Goal: Information Seeking & Learning: Find contact information

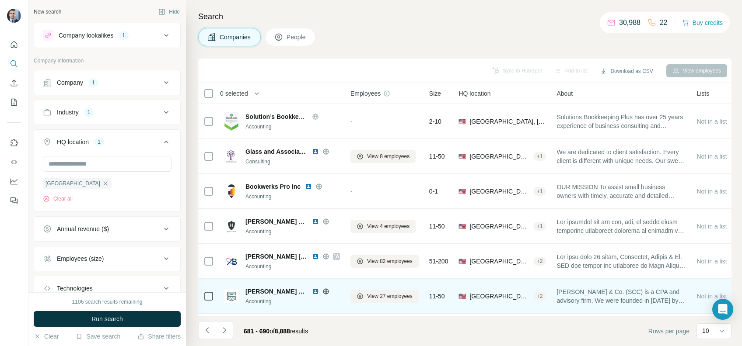
scroll to position [143, 0]
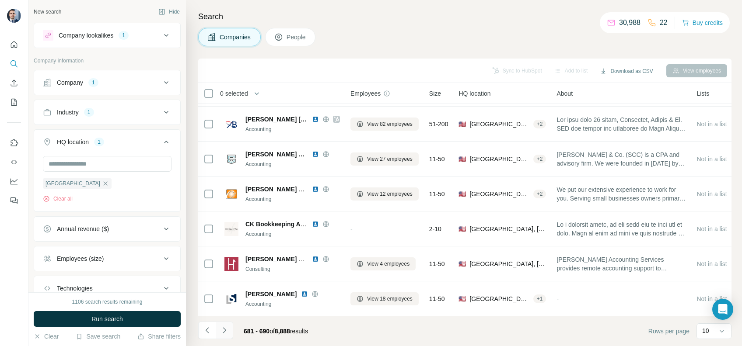
click at [217, 332] on button "Navigate to next page" at bounding box center [224, 330] width 17 height 17
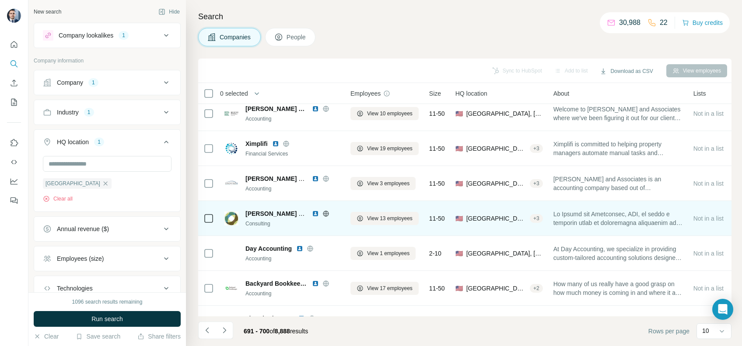
scroll to position [0, 0]
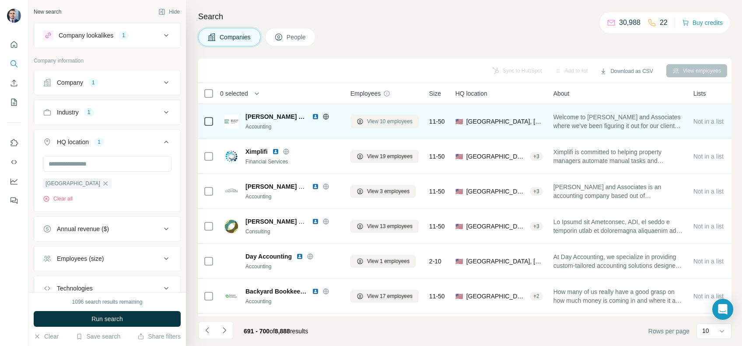
click at [378, 126] on button "View 10 employees" at bounding box center [384, 121] width 68 height 13
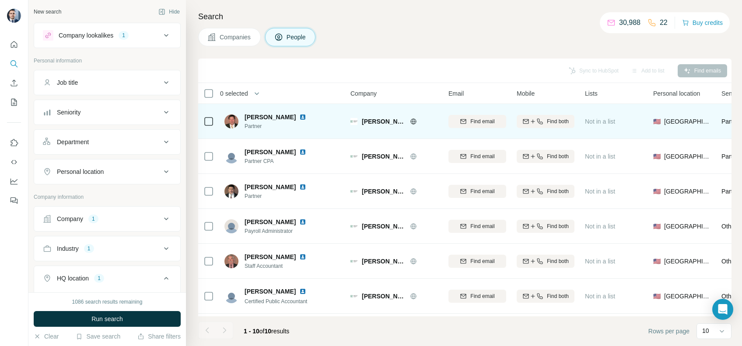
click at [412, 123] on icon at bounding box center [413, 122] width 2 height 6
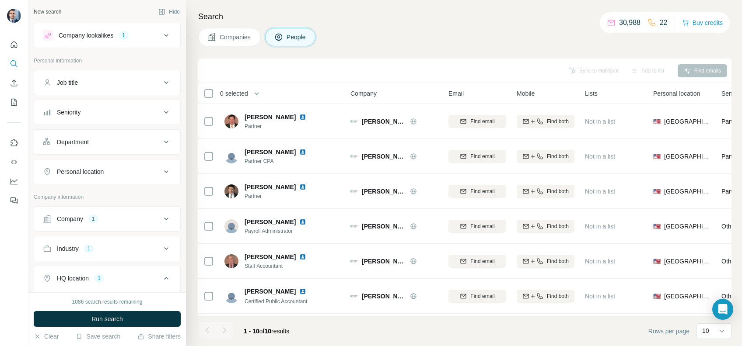
click at [198, 117] on table "0 selected People Company Email Mobile Lists Personal location Seniority Depart…" at bounding box center [574, 268] width 752 height 371
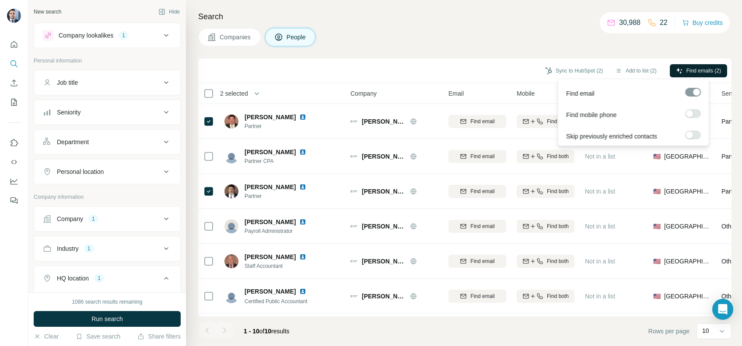
click at [708, 70] on span "Find emails (2)" at bounding box center [703, 71] width 35 height 8
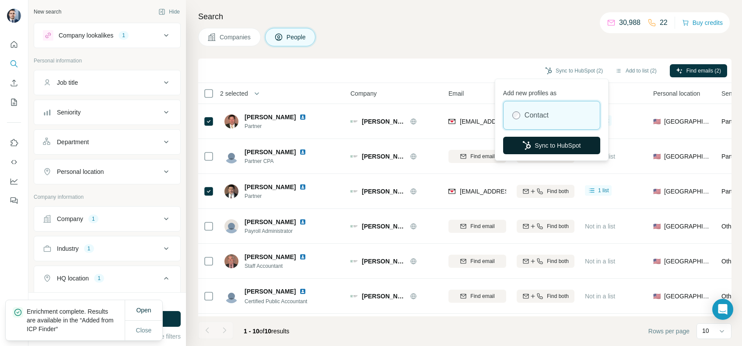
click at [556, 142] on button "Sync to HubSpot" at bounding box center [551, 145] width 97 height 17
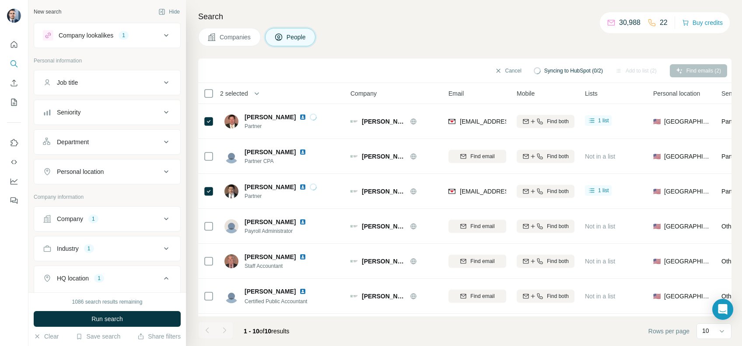
click at [435, 68] on div "Cancel Syncing to HubSpot (0/2) Add to list (2) Find emails (2)" at bounding box center [464, 70] width 524 height 15
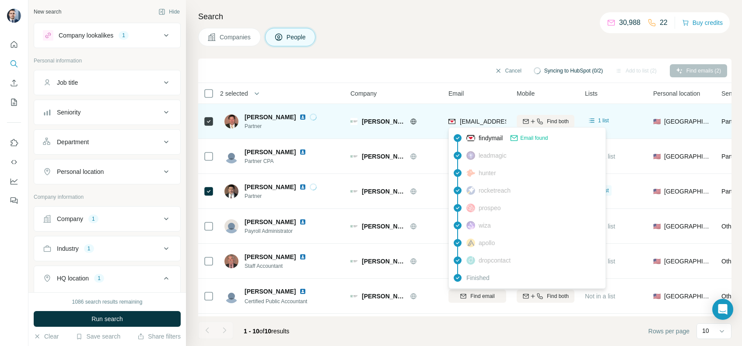
click at [482, 124] on span "[EMAIL_ADDRESS][DOMAIN_NAME]" at bounding box center [512, 121] width 104 height 7
copy tr "[EMAIL_ADDRESS][DOMAIN_NAME]"
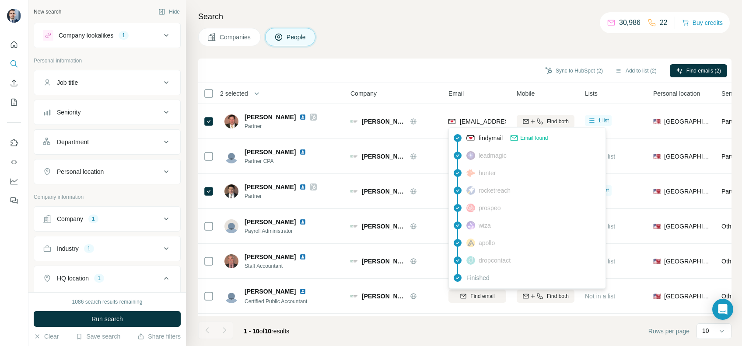
click at [458, 64] on div "Sync to HubSpot (2) Add to list (2) Find emails (2)" at bounding box center [464, 70] width 524 height 15
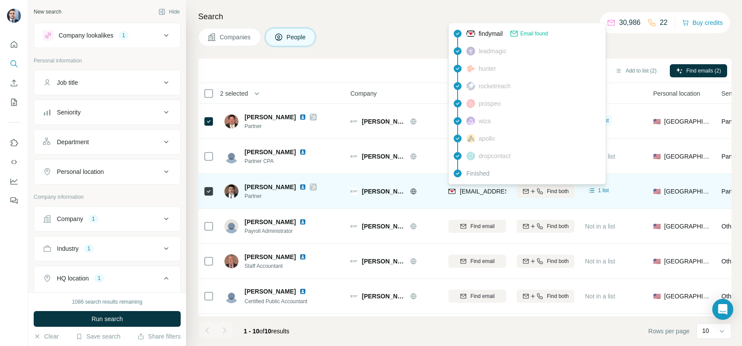
click at [482, 193] on span "[EMAIL_ADDRESS][DOMAIN_NAME]" at bounding box center [512, 191] width 104 height 7
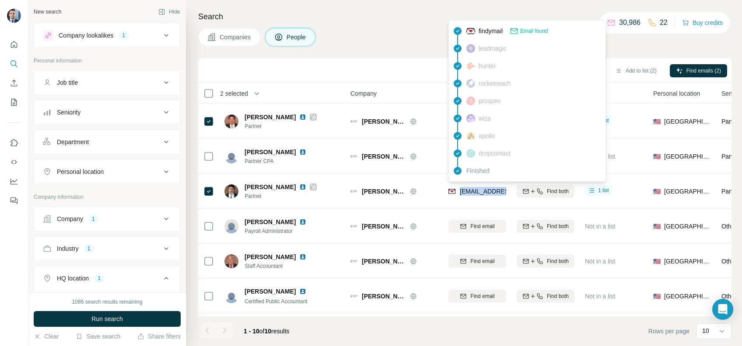
copy tr "[EMAIL_ADDRESS][DOMAIN_NAME]"
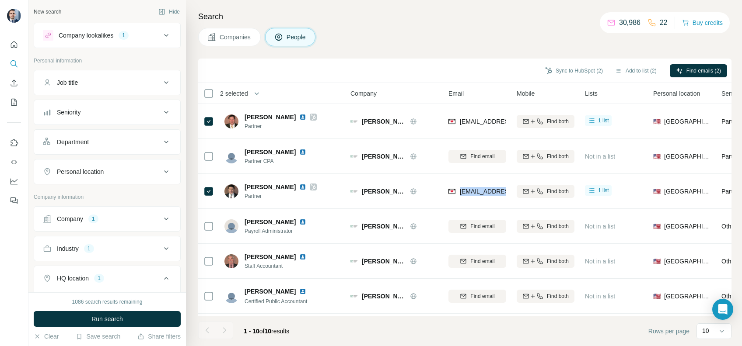
click at [233, 38] on span "Companies" at bounding box center [236, 37] width 32 height 9
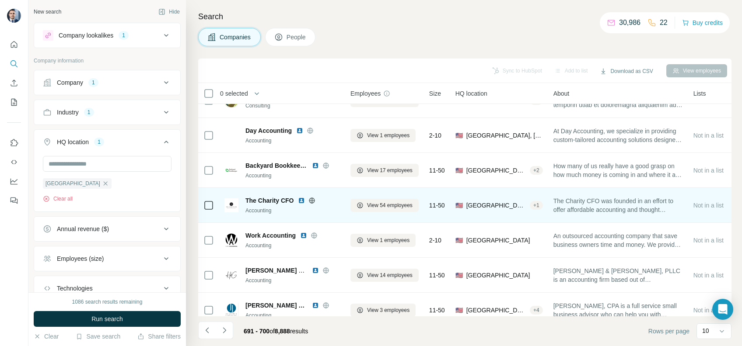
scroll to position [143, 0]
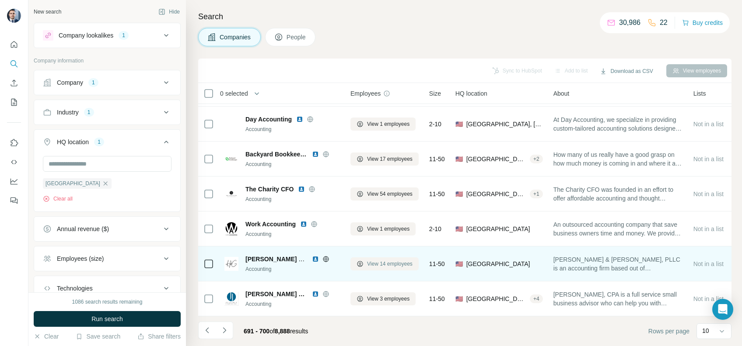
click at [384, 260] on span "View 14 employees" at bounding box center [389, 264] width 45 height 8
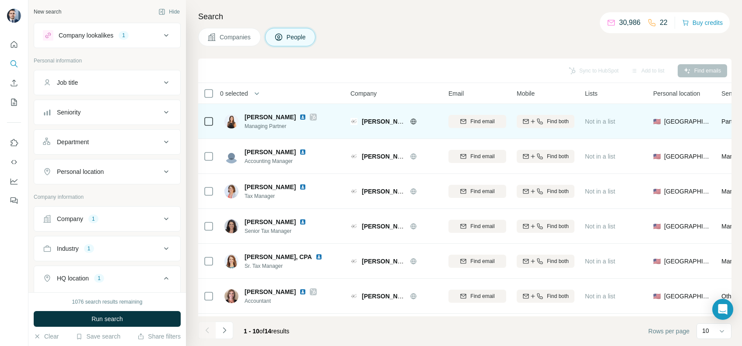
click at [414, 120] on icon at bounding box center [413, 122] width 2 height 6
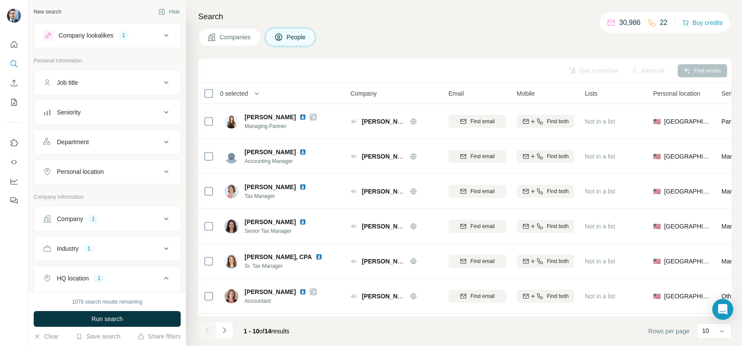
click at [235, 35] on span "Companies" at bounding box center [236, 37] width 32 height 9
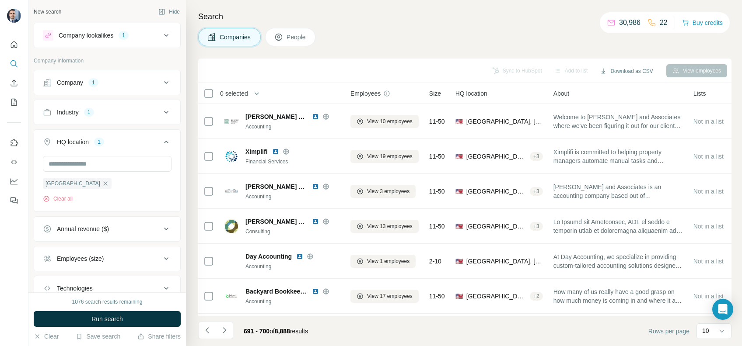
scroll to position [143, 0]
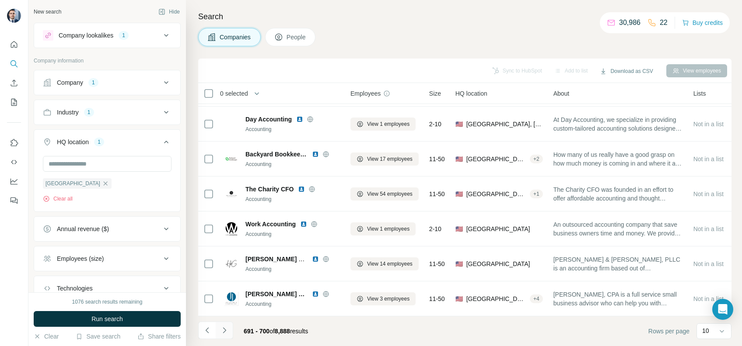
click at [221, 336] on button "Navigate to next page" at bounding box center [224, 330] width 17 height 17
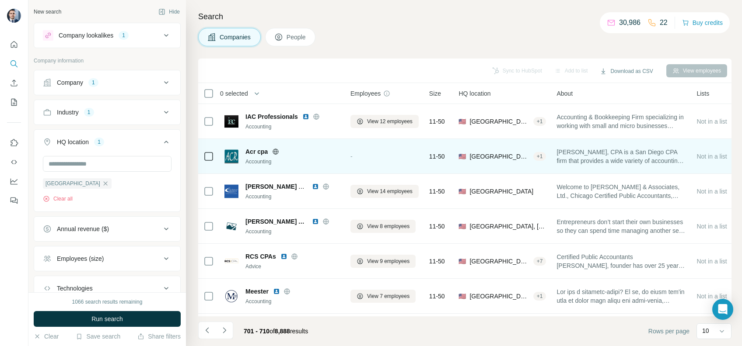
scroll to position [116, 0]
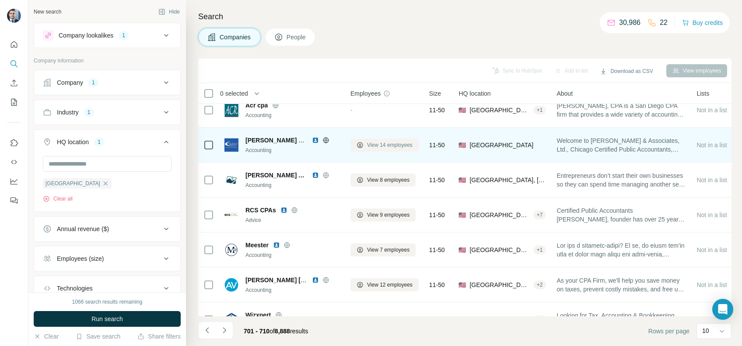
click at [374, 142] on span "View 14 employees" at bounding box center [389, 145] width 45 height 8
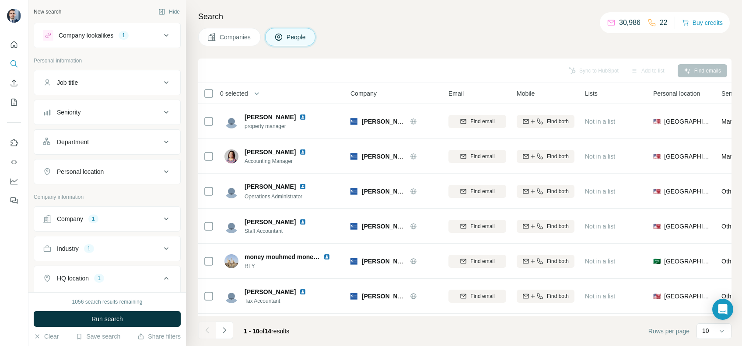
click at [240, 37] on span "Companies" at bounding box center [236, 37] width 32 height 9
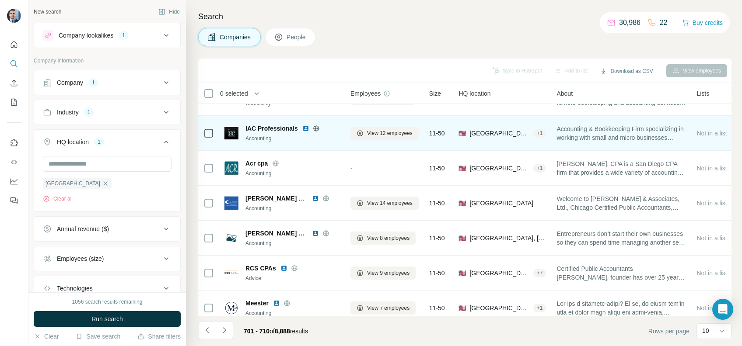
scroll to position [116, 0]
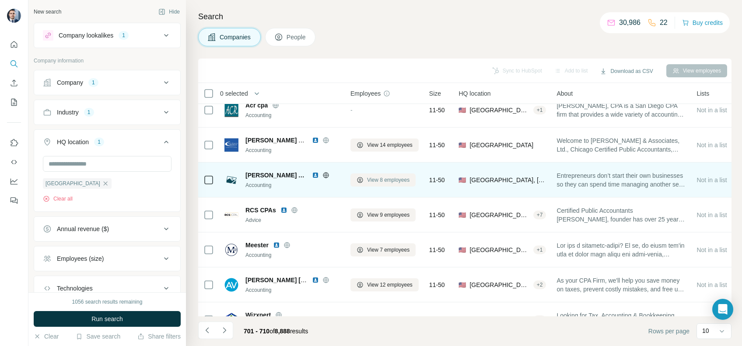
click at [384, 178] on span "View 8 employees" at bounding box center [388, 180] width 42 height 8
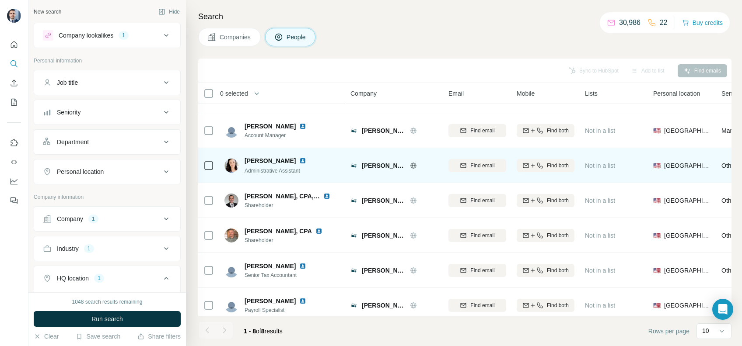
scroll to position [73, 0]
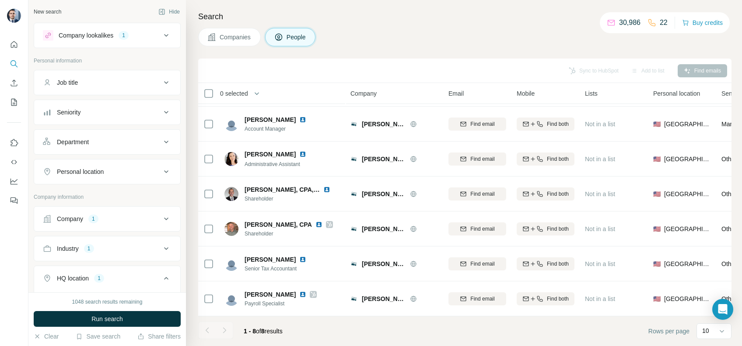
click at [237, 38] on span "Companies" at bounding box center [236, 37] width 32 height 9
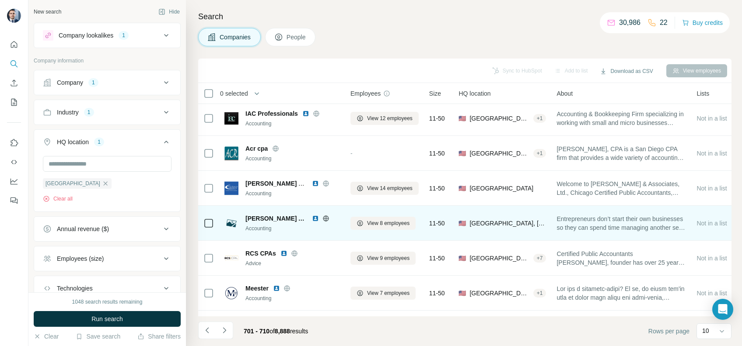
scroll to position [143, 0]
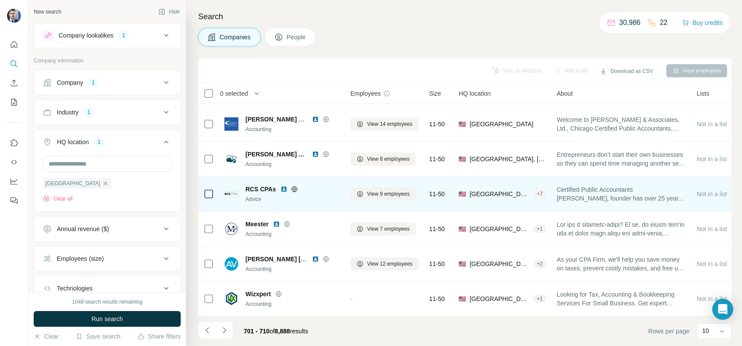
click at [419, 189] on div "View 9 employees" at bounding box center [384, 194] width 68 height 24
click at [401, 182] on div "View 9 employees" at bounding box center [384, 194] width 68 height 24
click at [395, 195] on div "View 9 employees" at bounding box center [384, 194] width 68 height 24
click at [392, 192] on span "View 9 employees" at bounding box center [388, 194] width 42 height 8
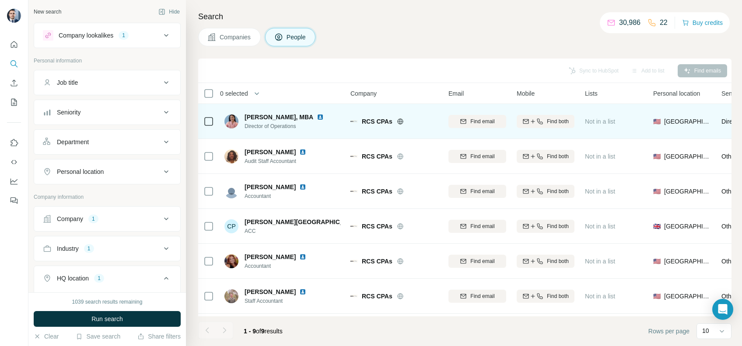
click at [324, 115] on img at bounding box center [320, 117] width 7 height 7
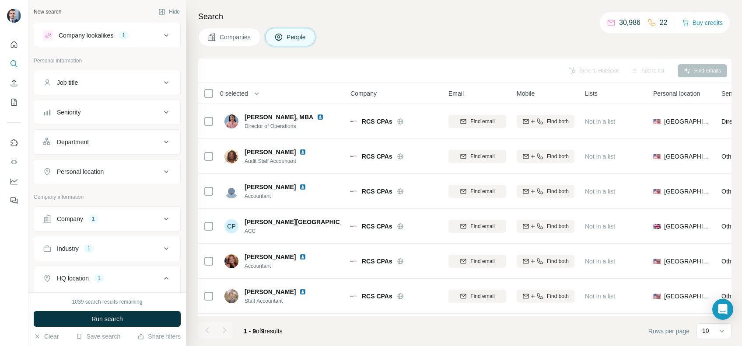
click at [245, 42] on button "Companies" at bounding box center [229, 37] width 63 height 18
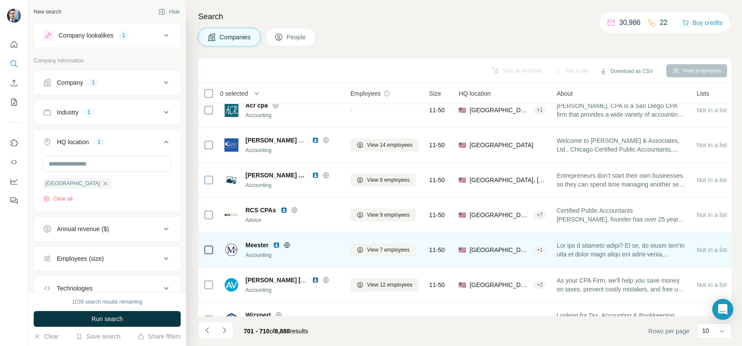
scroll to position [143, 0]
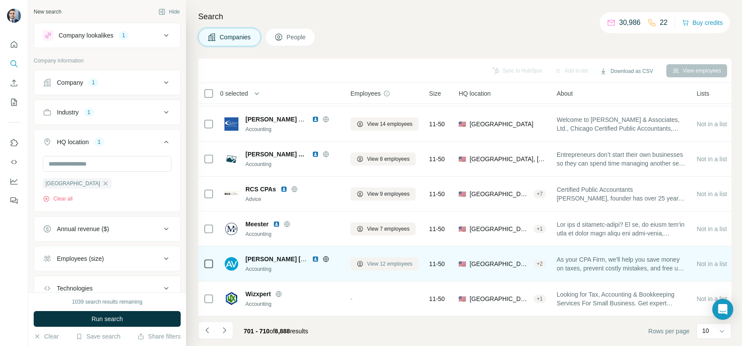
click at [369, 260] on span "View 12 employees" at bounding box center [389, 264] width 45 height 8
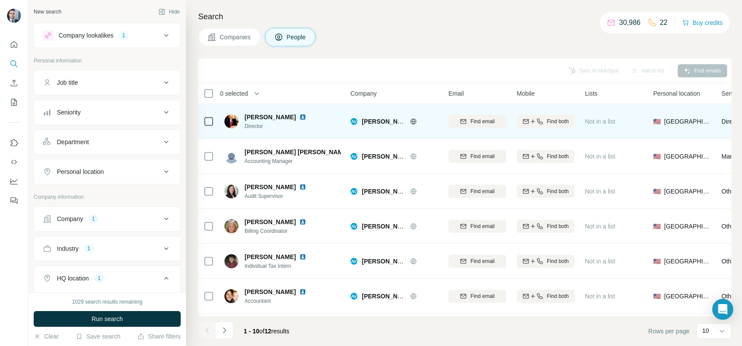
click at [299, 115] on img at bounding box center [302, 117] width 7 height 7
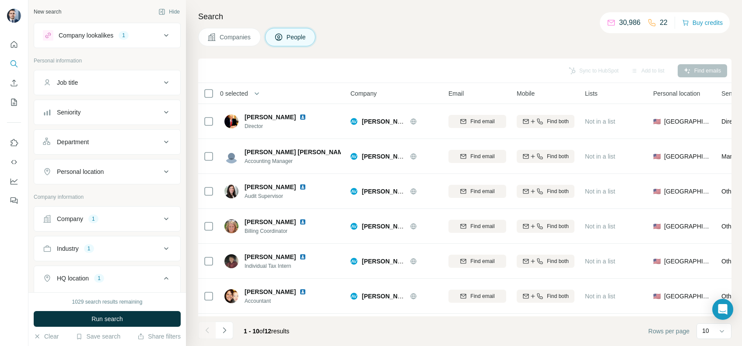
click at [237, 38] on span "Companies" at bounding box center [236, 37] width 32 height 9
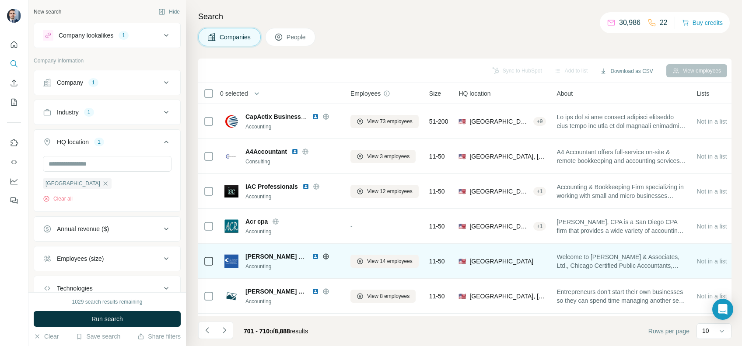
scroll to position [143, 0]
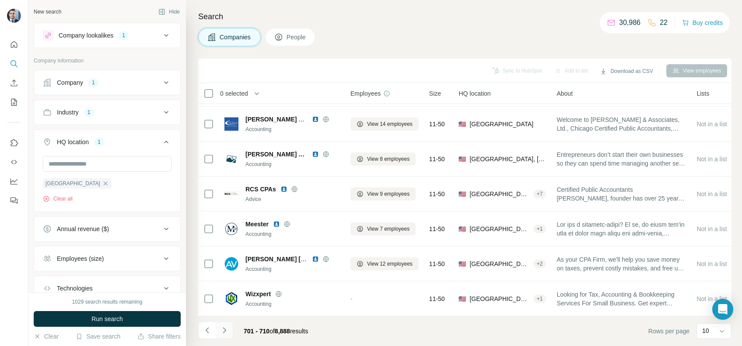
click at [227, 325] on button "Navigate to next page" at bounding box center [224, 330] width 17 height 17
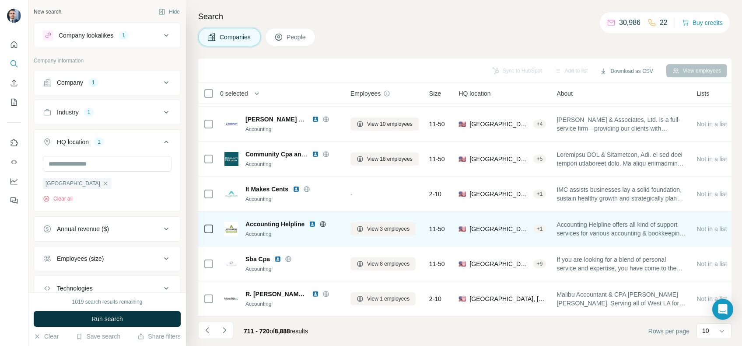
scroll to position [0, 0]
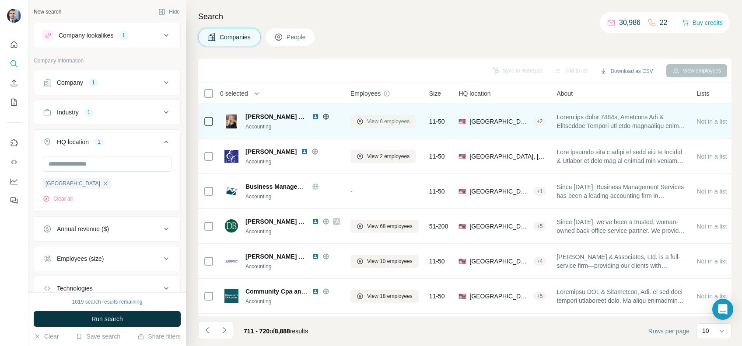
click at [377, 119] on span "View 6 employees" at bounding box center [388, 122] width 42 height 8
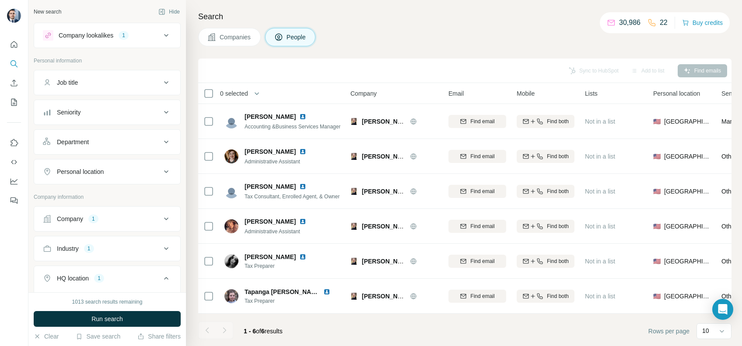
drag, startPoint x: 242, startPoint y: 37, endPoint x: 247, endPoint y: 41, distance: 6.2
click at [241, 37] on span "Companies" at bounding box center [236, 37] width 32 height 9
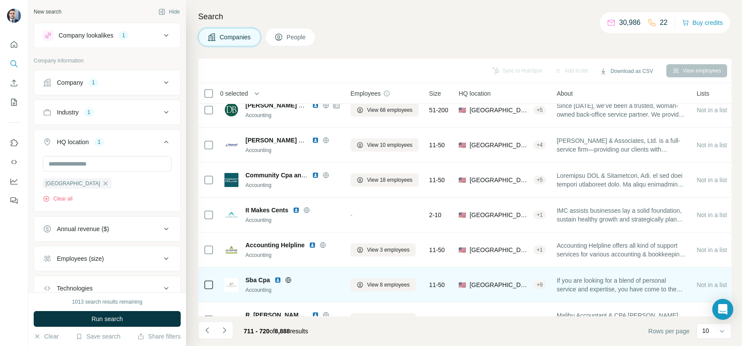
scroll to position [143, 0]
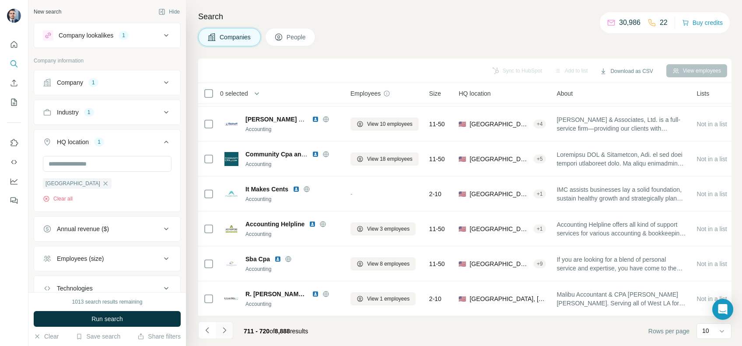
click at [225, 330] on icon "Navigate to next page" at bounding box center [224, 331] width 3 height 6
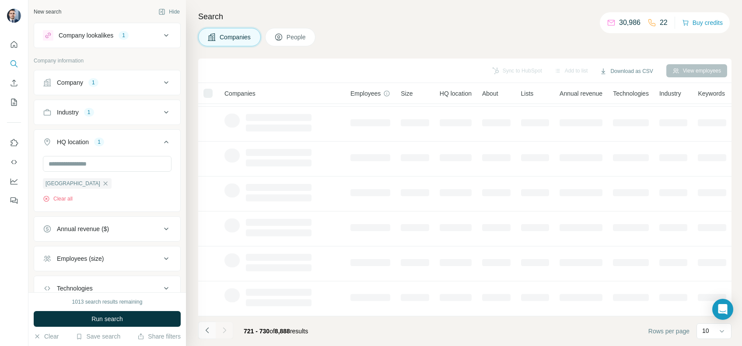
click at [209, 332] on icon "Navigate to previous page" at bounding box center [207, 330] width 9 height 9
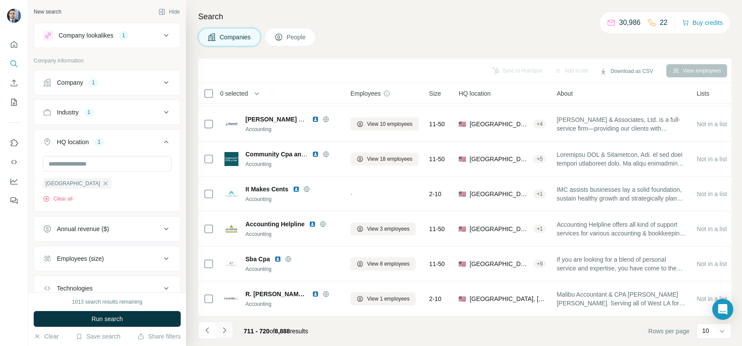
click at [225, 335] on button "Navigate to next page" at bounding box center [224, 330] width 17 height 17
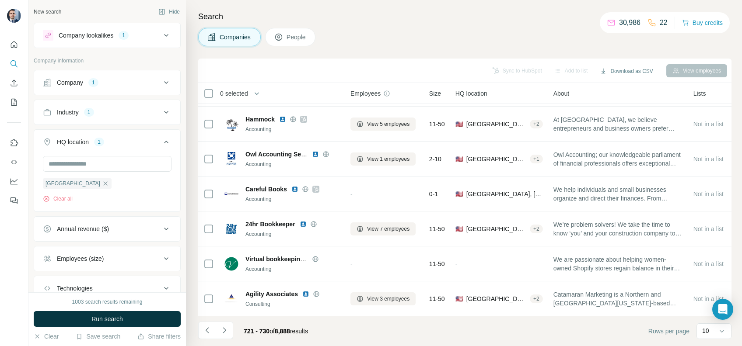
scroll to position [0, 0]
